Goal: Book appointment/travel/reservation

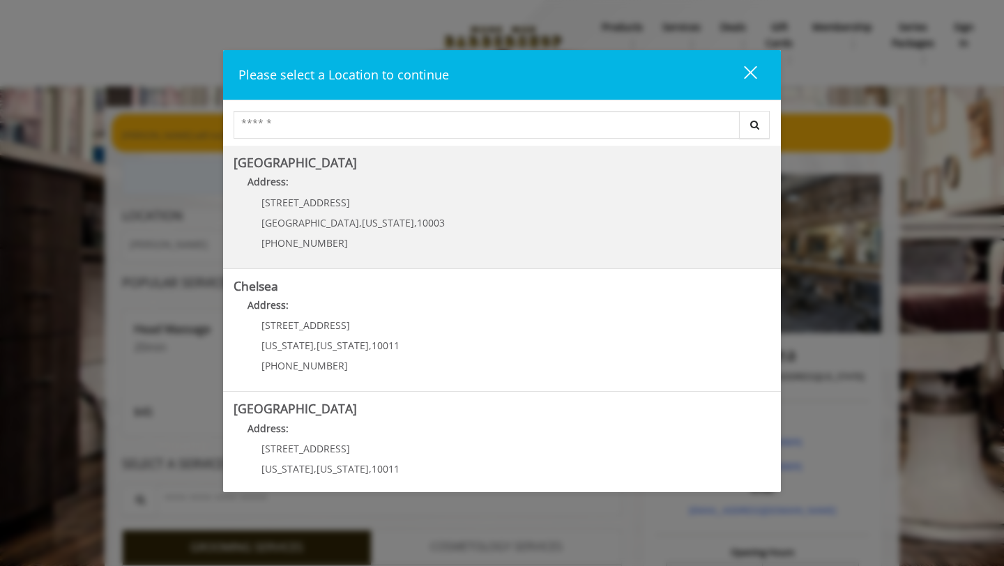
click at [473, 208] on Village "Greenwich Village Address: 60 E 8th St Manhattan , New York , 10003 (212) 598-1…" at bounding box center [502, 207] width 537 height 102
